Goal: Task Accomplishment & Management: Complete application form

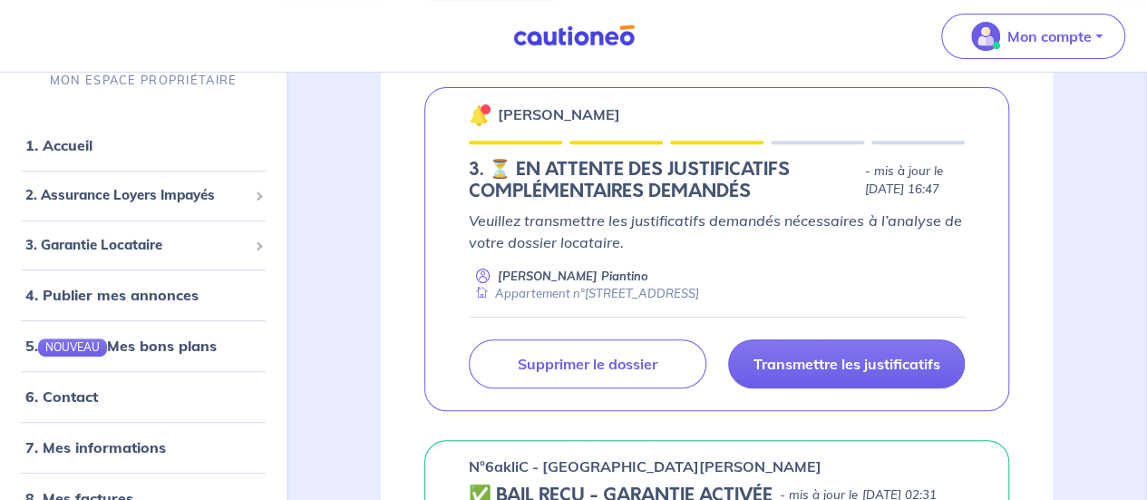
scroll to position [308, 0]
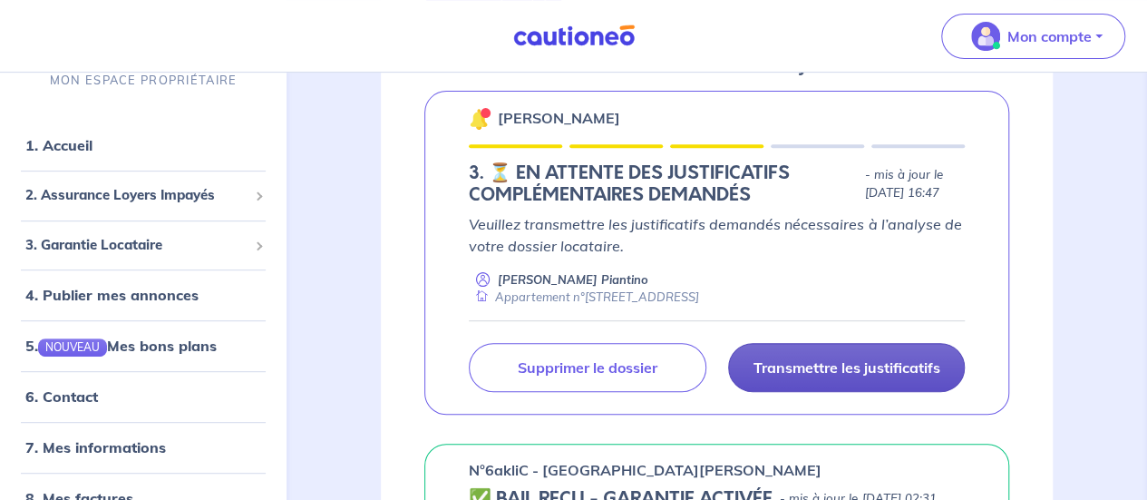
click at [878, 365] on p "Transmettre les justificatifs" at bounding box center [846, 367] width 187 height 18
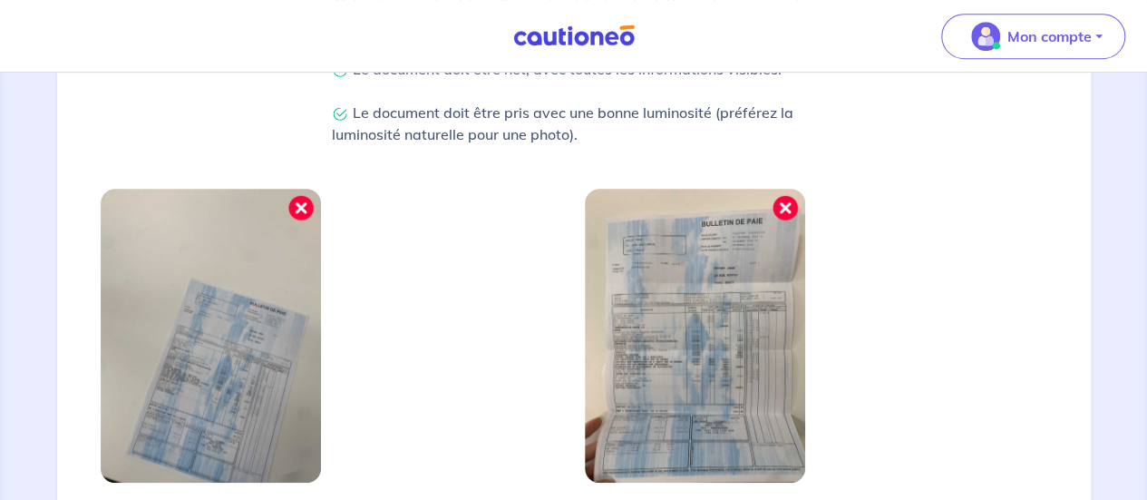
scroll to position [743, 0]
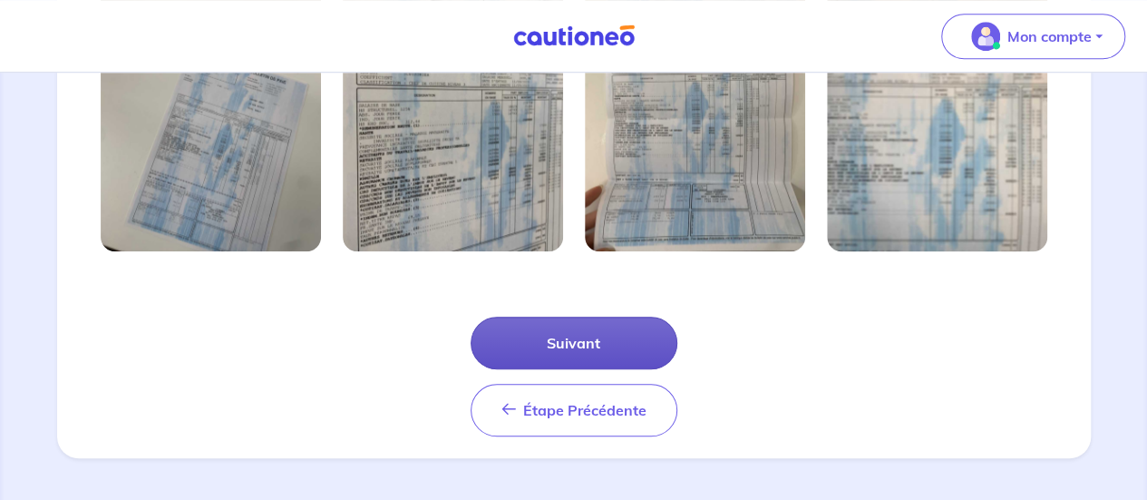
click at [570, 337] on button "Suivant" at bounding box center [574, 343] width 207 height 53
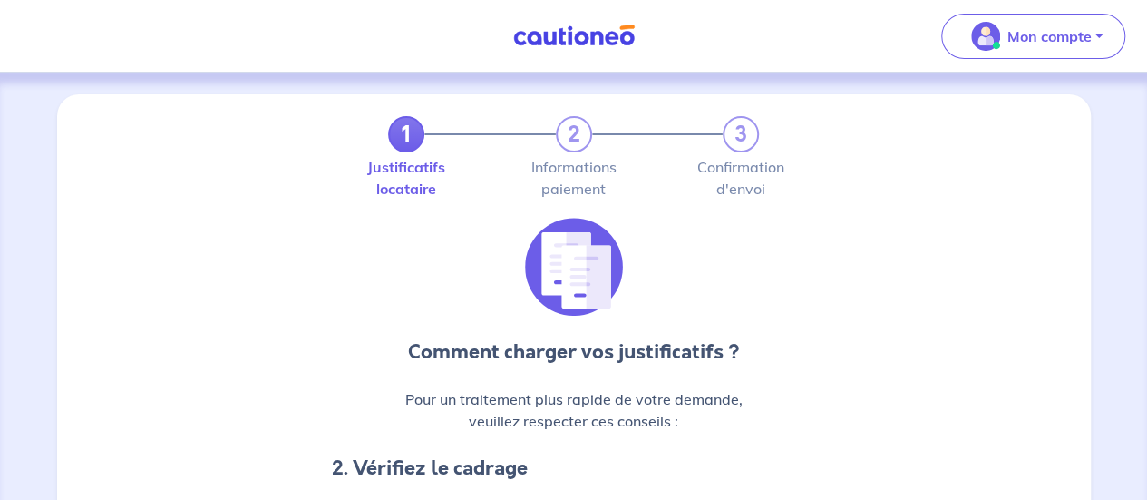
scroll to position [656, 0]
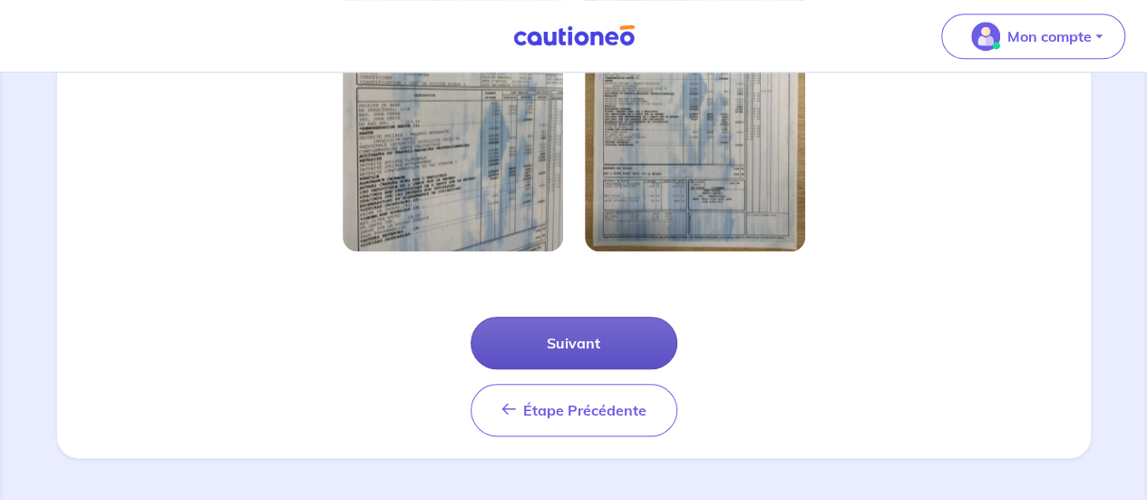
click at [632, 352] on button "Suivant" at bounding box center [574, 343] width 207 height 53
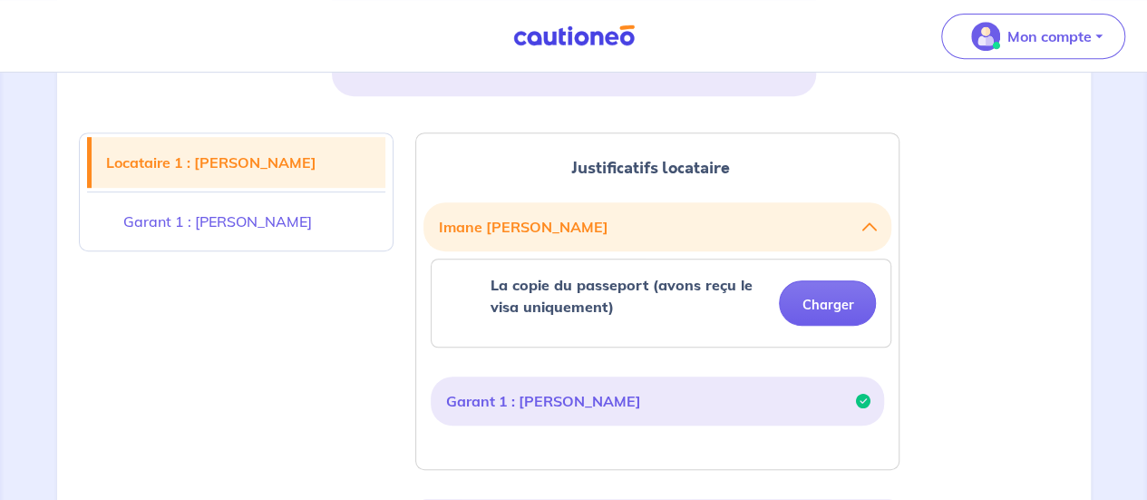
scroll to position [415, 0]
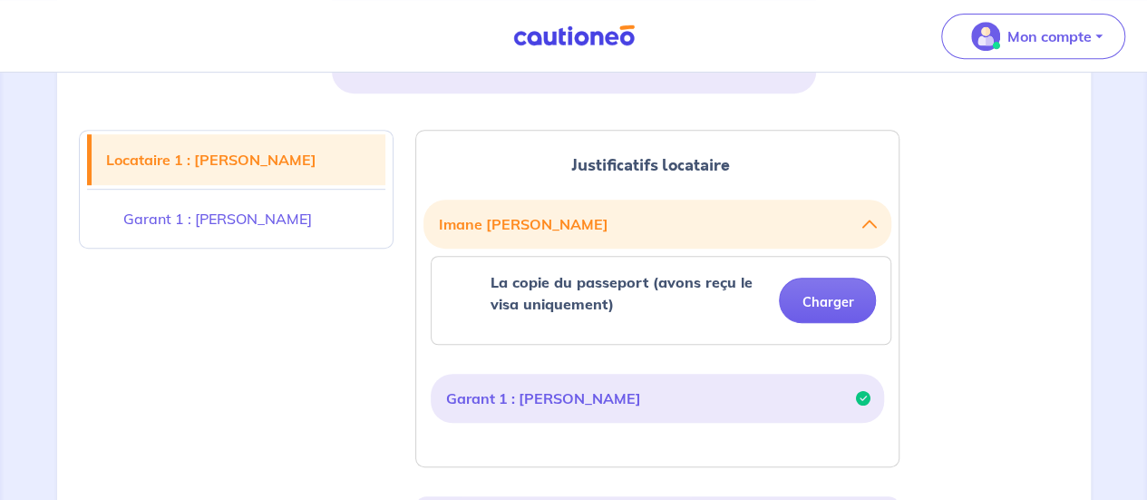
click at [873, 223] on icon "button" at bounding box center [870, 224] width 15 height 15
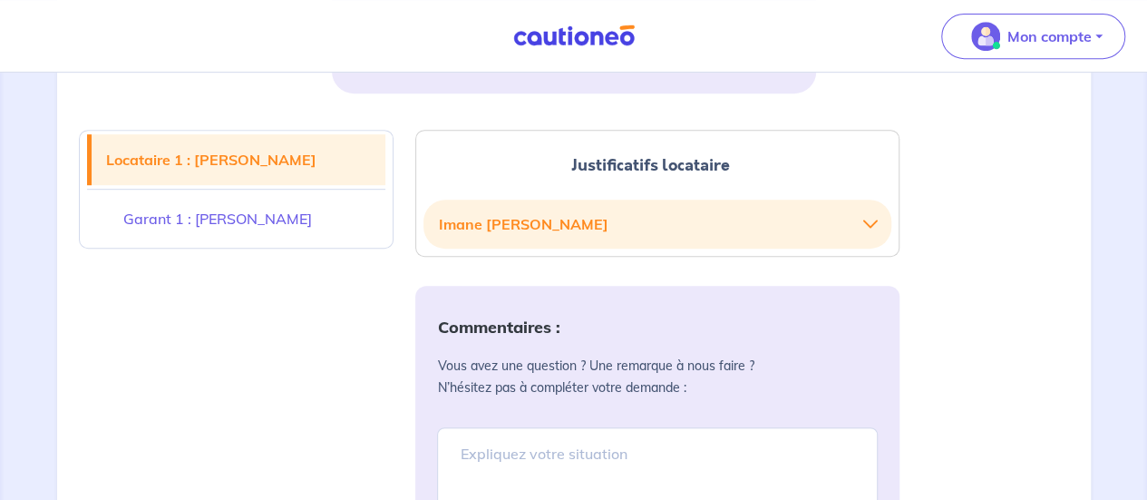
click at [867, 221] on icon "button" at bounding box center [870, 224] width 15 height 15
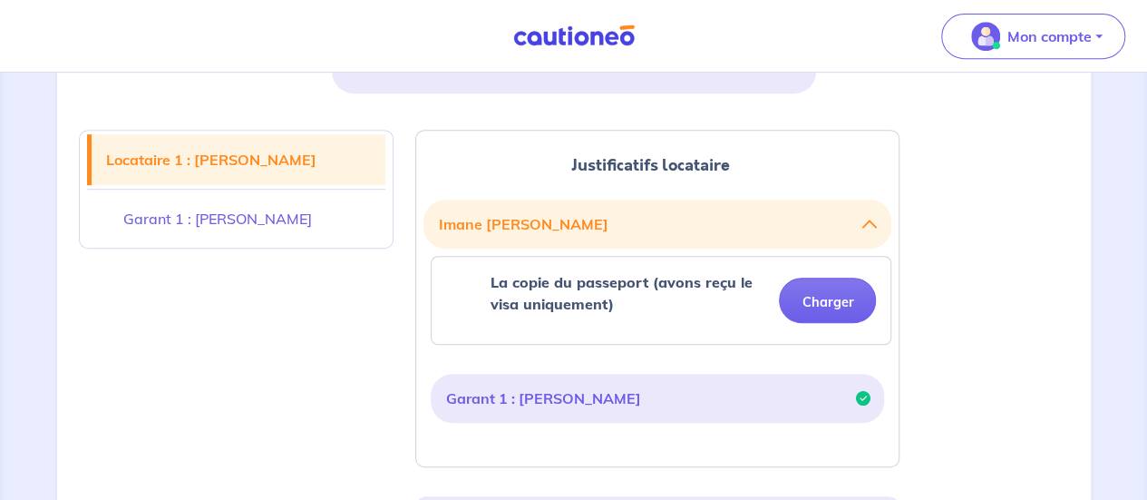
click at [532, 396] on button "Garant 1 : [PERSON_NAME]" at bounding box center [657, 398] width 425 height 34
click at [828, 319] on button "Charger" at bounding box center [827, 300] width 97 height 45
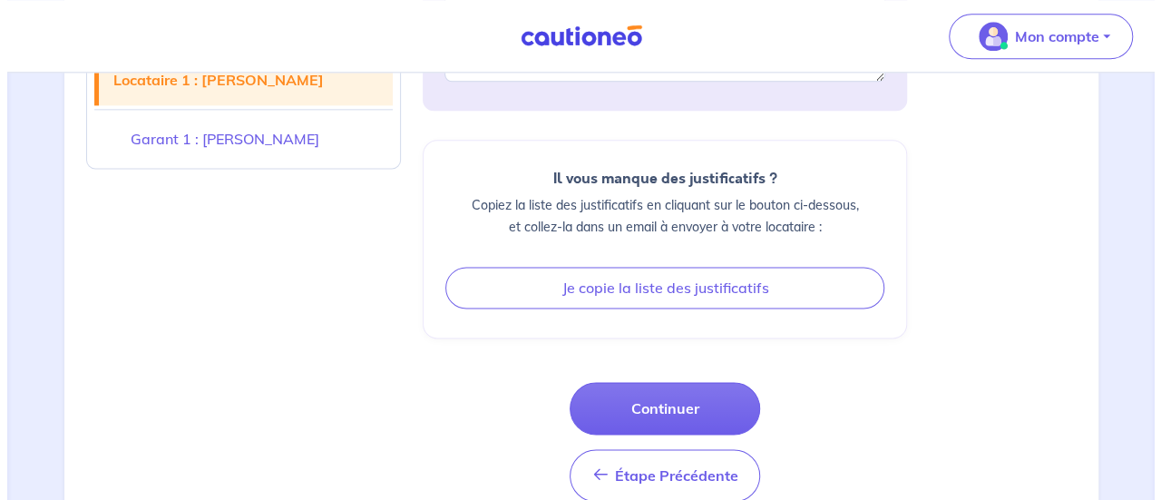
scroll to position [1176, 0]
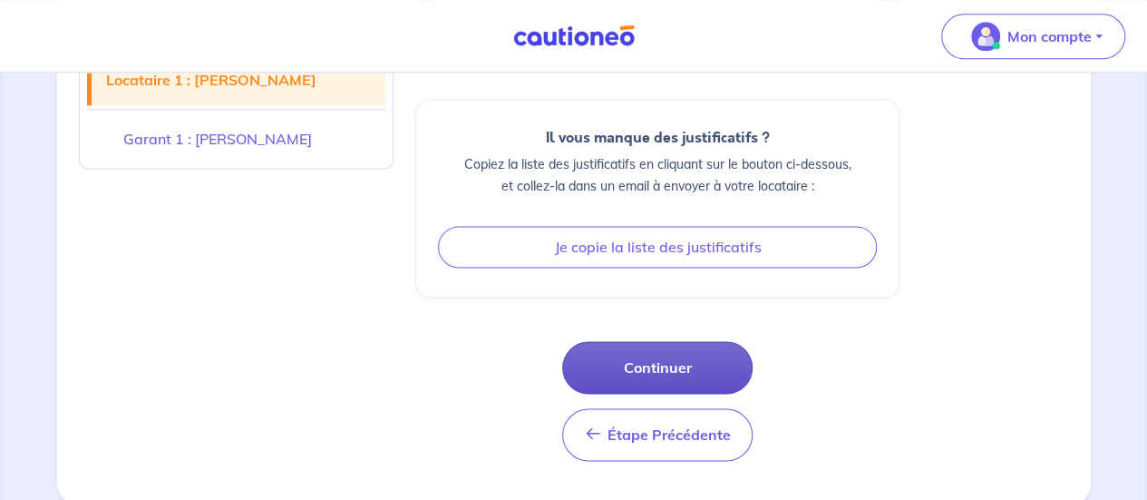
click at [643, 362] on button "Continuer" at bounding box center [657, 367] width 190 height 53
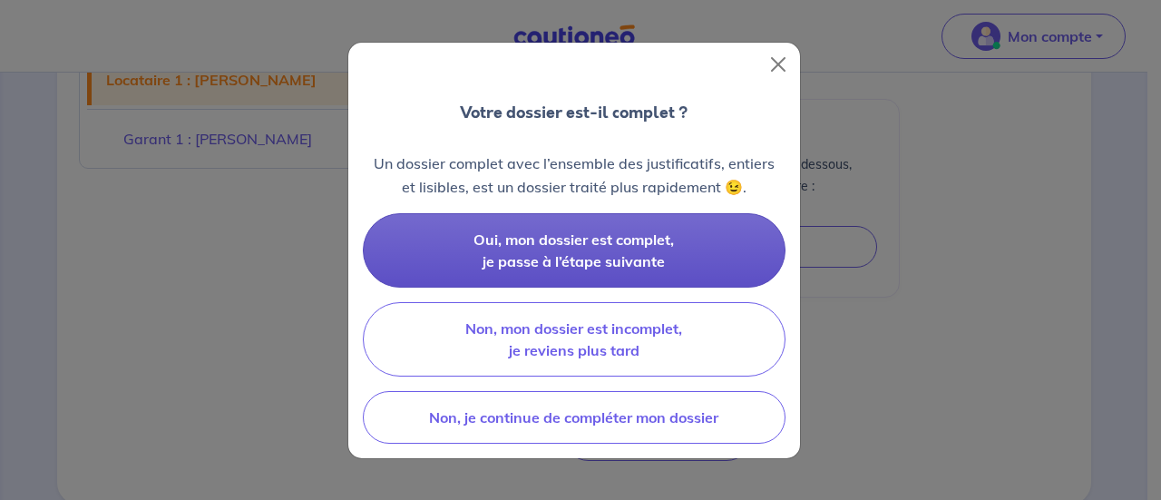
click at [595, 238] on span "Oui, mon dossier est complet, je passe à l’étape suivante" at bounding box center [573, 250] width 200 height 40
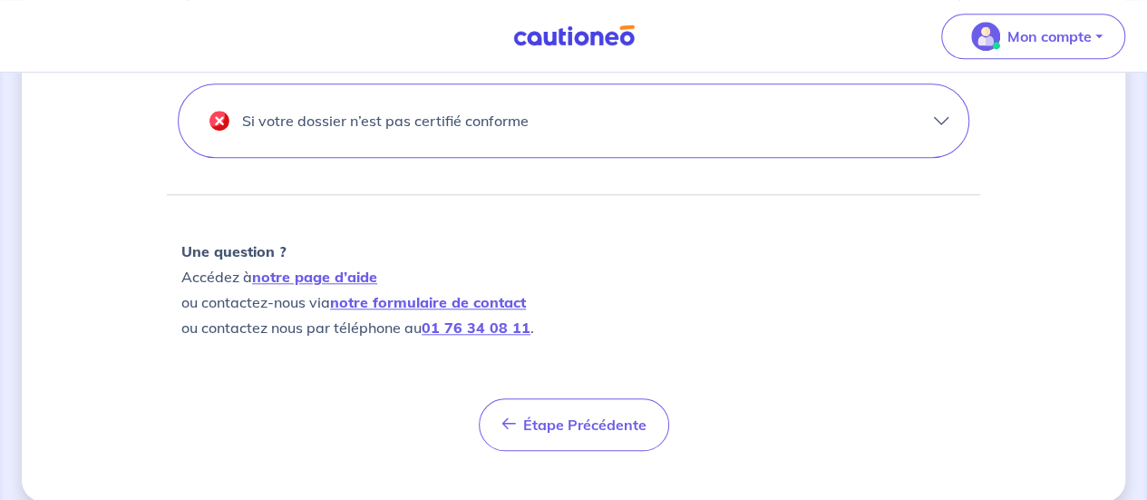
scroll to position [811, 0]
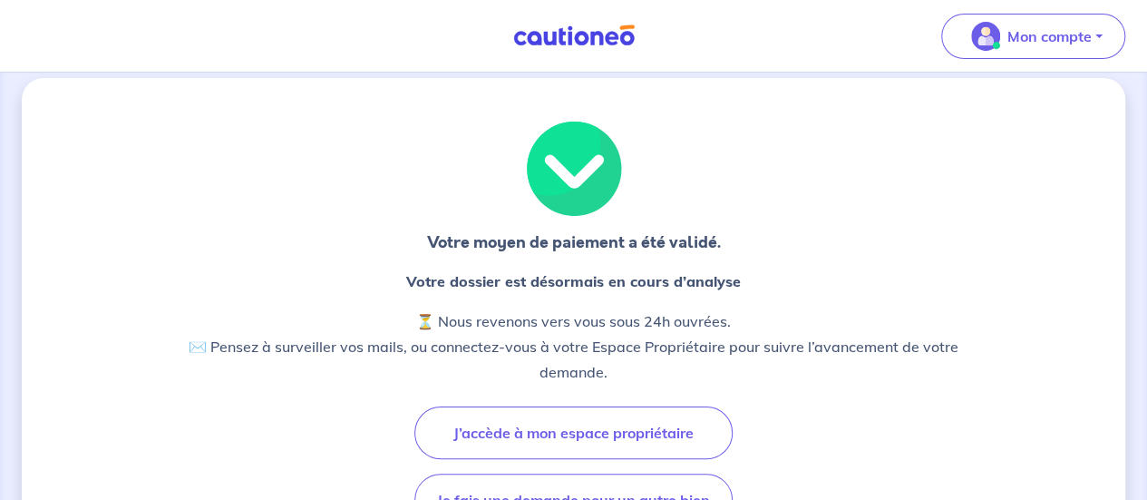
scroll to position [321, 0]
